Goal: Find specific page/section: Find specific page/section

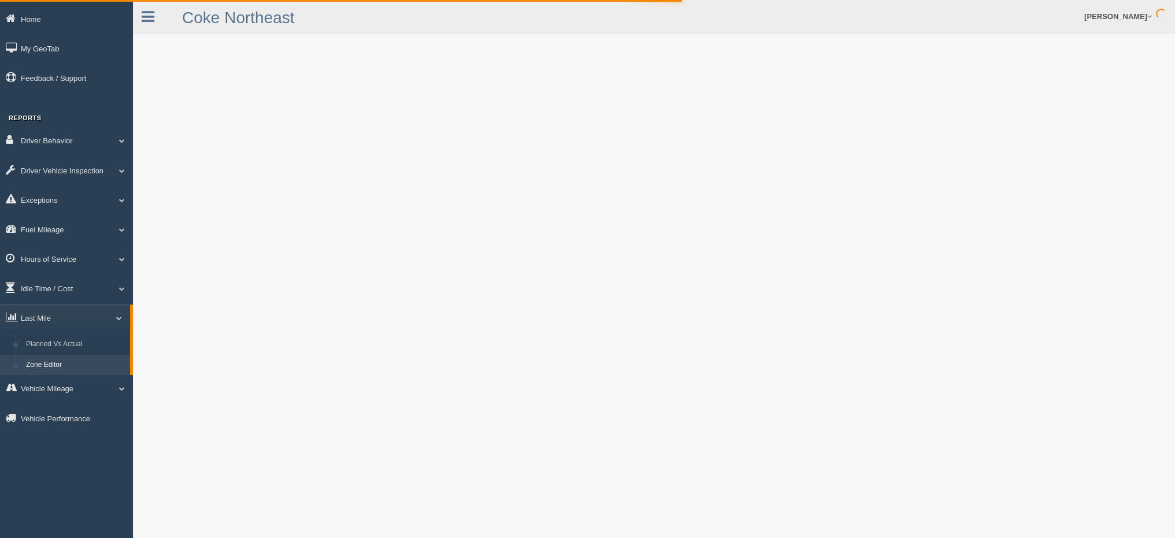
click at [83, 367] on link "Zone Editor" at bounding box center [75, 365] width 109 height 21
click at [60, 369] on link "Zone Editor" at bounding box center [75, 365] width 109 height 21
click at [46, 361] on link "Zone Editor" at bounding box center [75, 365] width 109 height 21
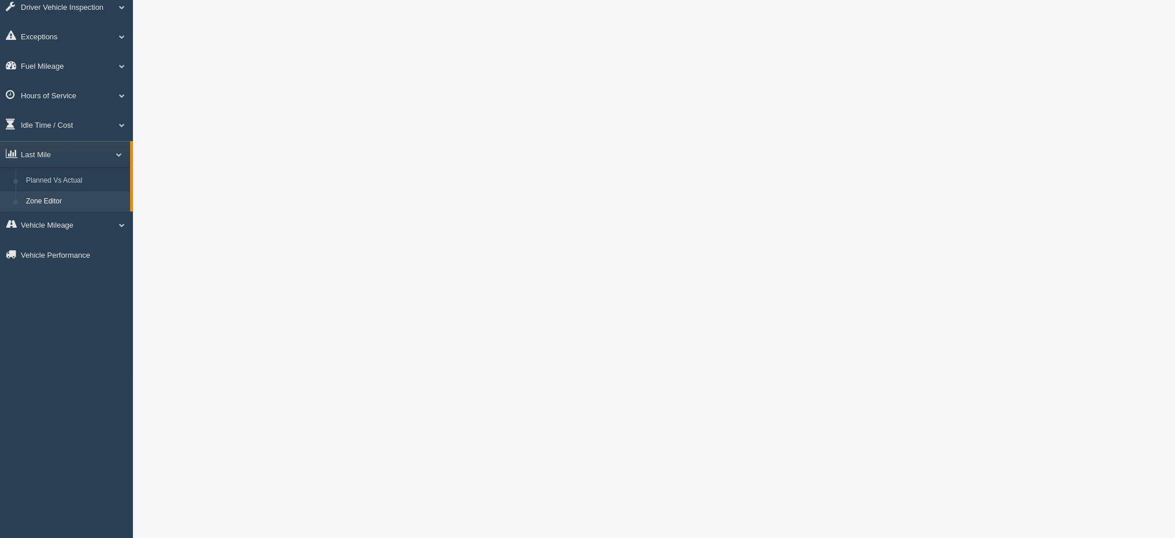
scroll to position [173, 0]
